Goal: Task Accomplishment & Management: Manage account settings

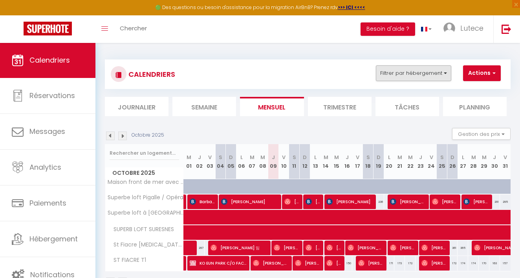
click at [417, 70] on button "Filtrer par hébergement" at bounding box center [413, 73] width 75 height 16
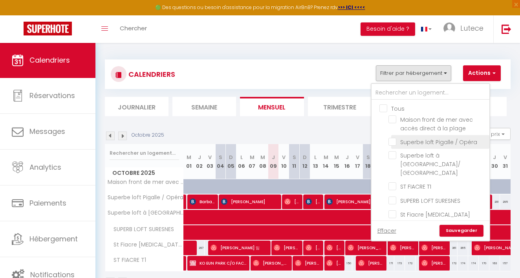
click at [392, 141] on input "Superbe loft Pigalle / Opéra" at bounding box center [438, 141] width 98 height 8
checkbox input "true"
checkbox input "false"
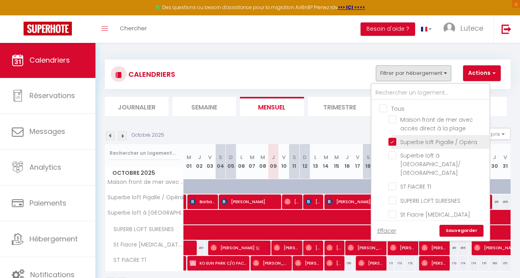
checkbox input "false"
click at [472, 227] on link "Sauvegarder" at bounding box center [462, 230] width 44 height 12
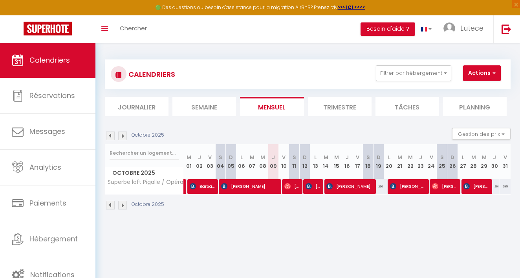
click at [466, 108] on li "Planning" at bounding box center [475, 106] width 64 height 19
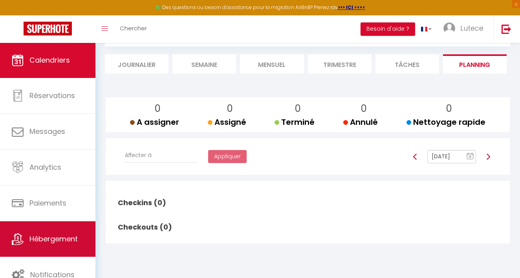
scroll to position [42, 0]
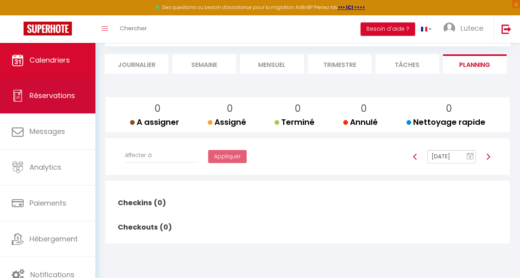
click at [45, 92] on span "Réservations" at bounding box center [52, 95] width 46 height 10
select select "not_cancelled"
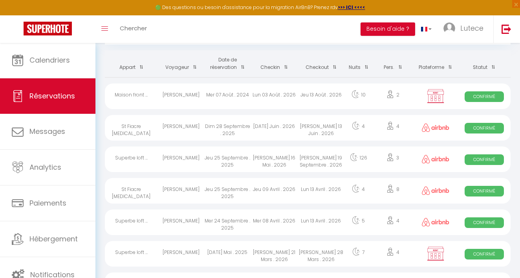
click at [228, 64] on th "Date de réservation" at bounding box center [227, 63] width 47 height 27
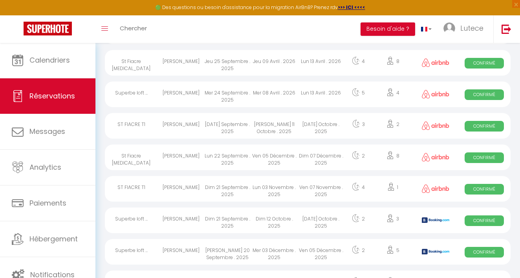
scroll to position [425, 0]
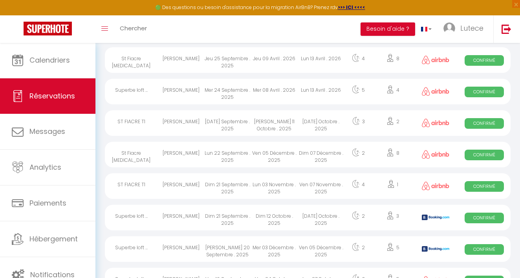
click at [138, 217] on div "Superbe loft ..." at bounding box center [131, 217] width 53 height 26
select select "OK"
select select "KO"
select select "0"
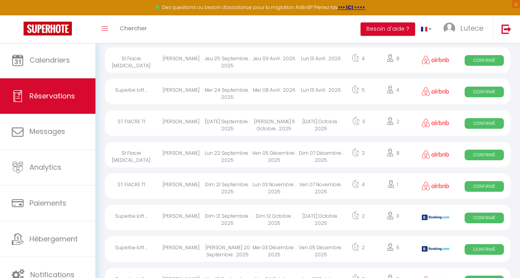
select select "1"
select select
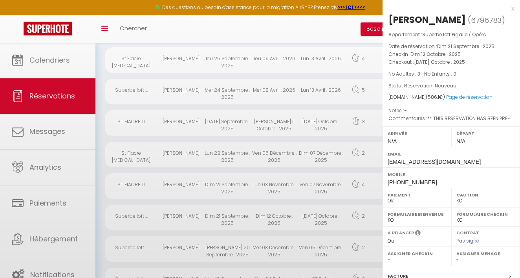
select select "18586"
